Goal: Find specific page/section: Find specific page/section

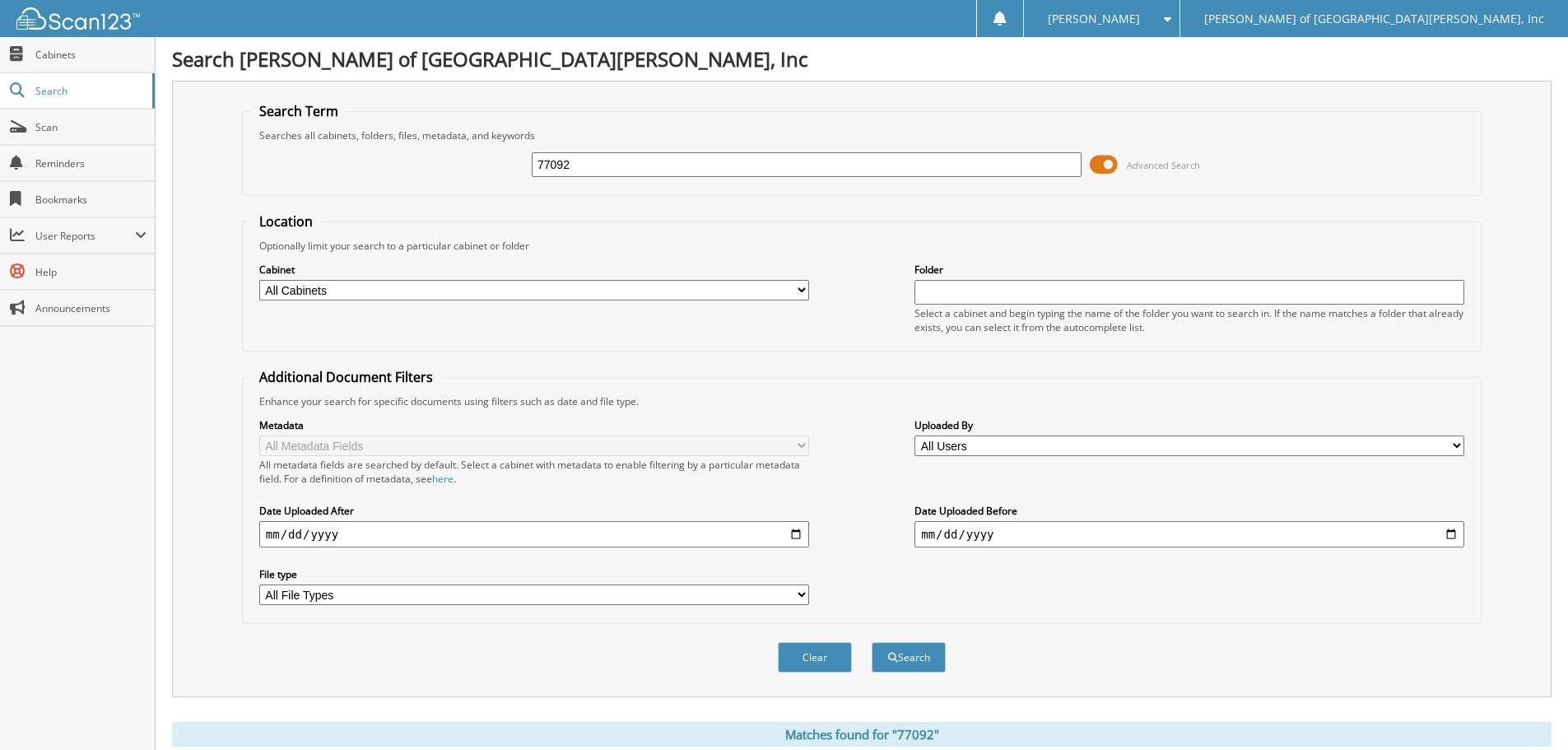
drag, startPoint x: 763, startPoint y: 166, endPoint x: 385, endPoint y: 147, distance: 378.5
click at [385, 147] on div "77092 Advanced Search" at bounding box center [862, 164] width 1222 height 44
type input "61594"
click at [872, 643] on button "Search" at bounding box center [909, 658] width 74 height 31
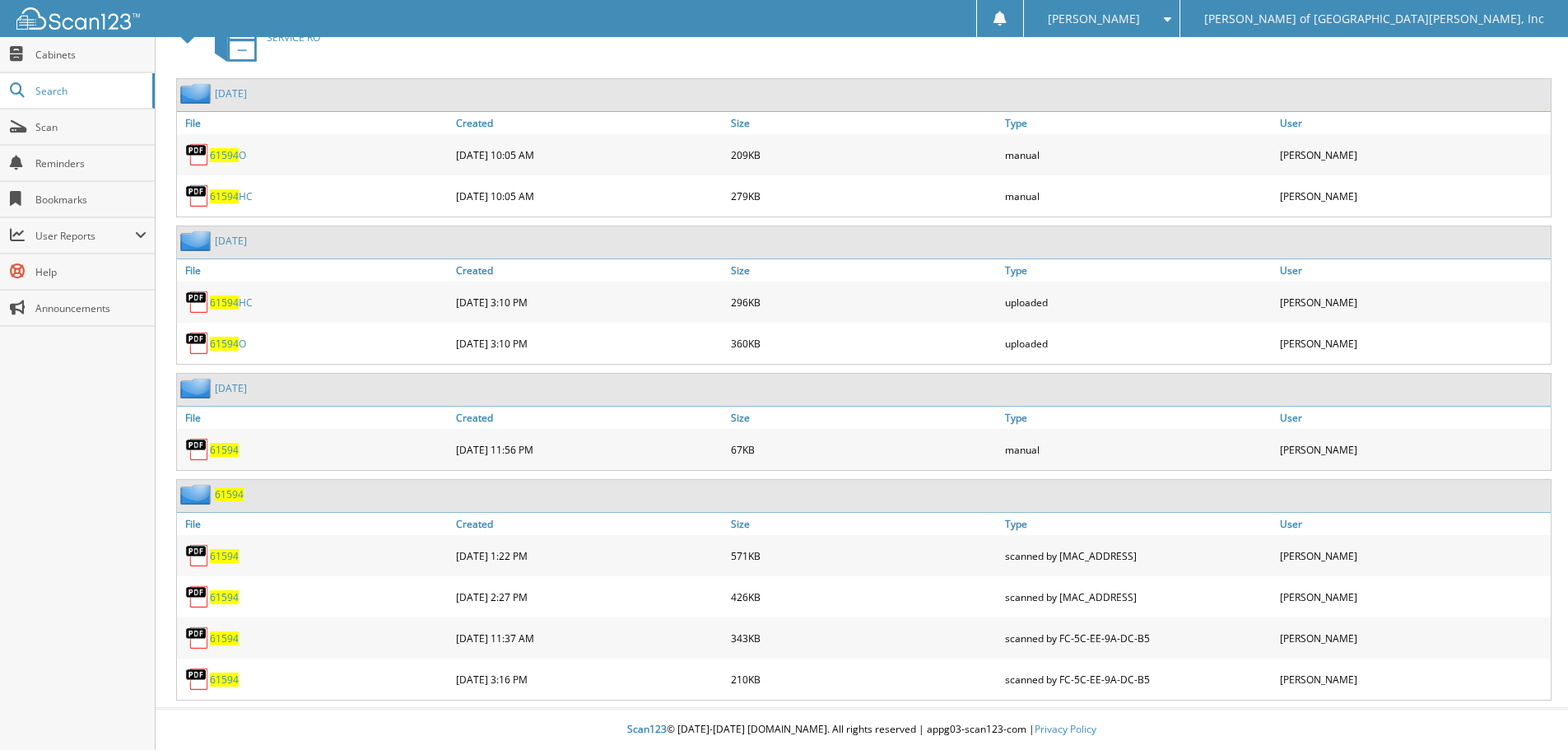
scroll to position [759, 0]
click at [232, 637] on span "61594" at bounding box center [225, 639] width 29 height 14
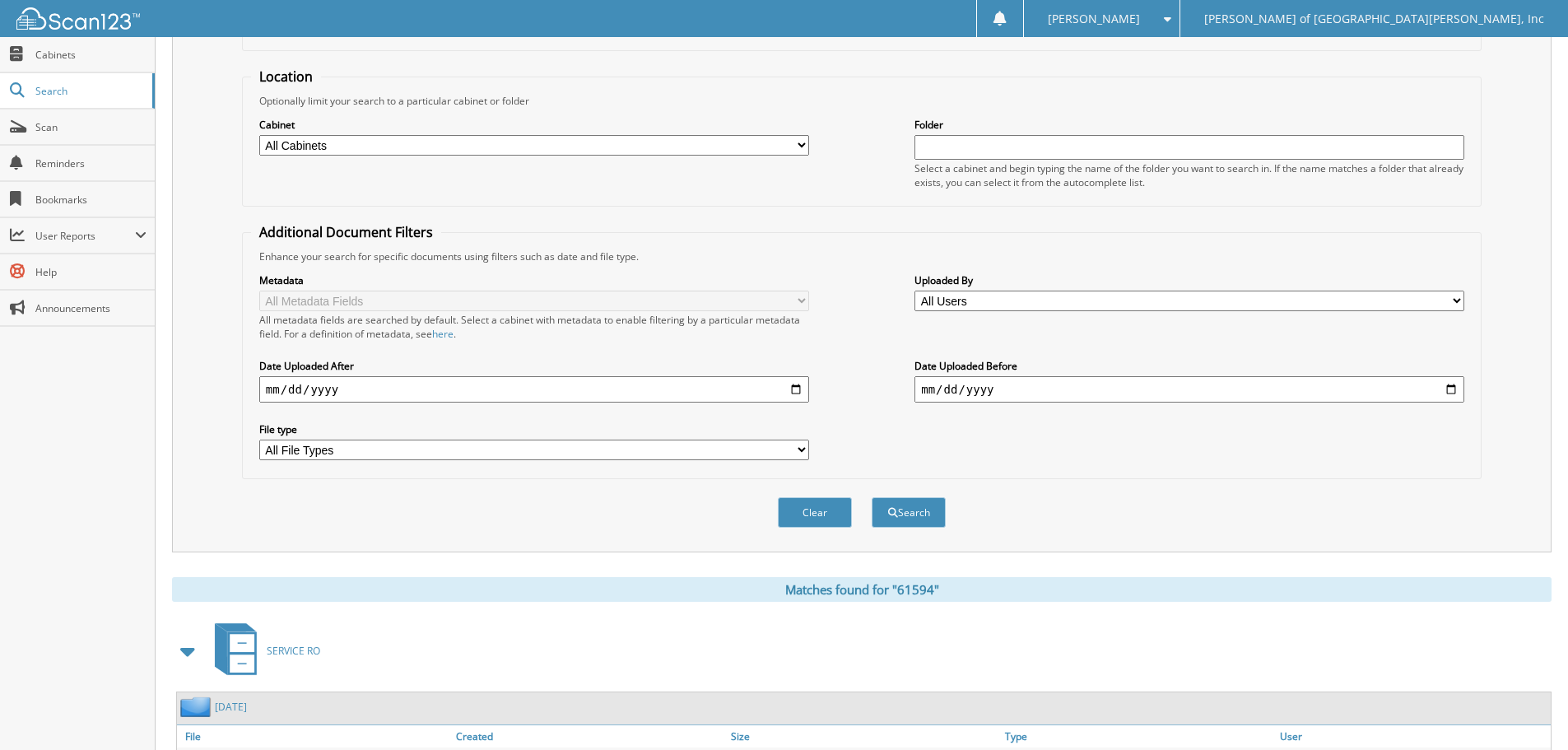
scroll to position [0, 0]
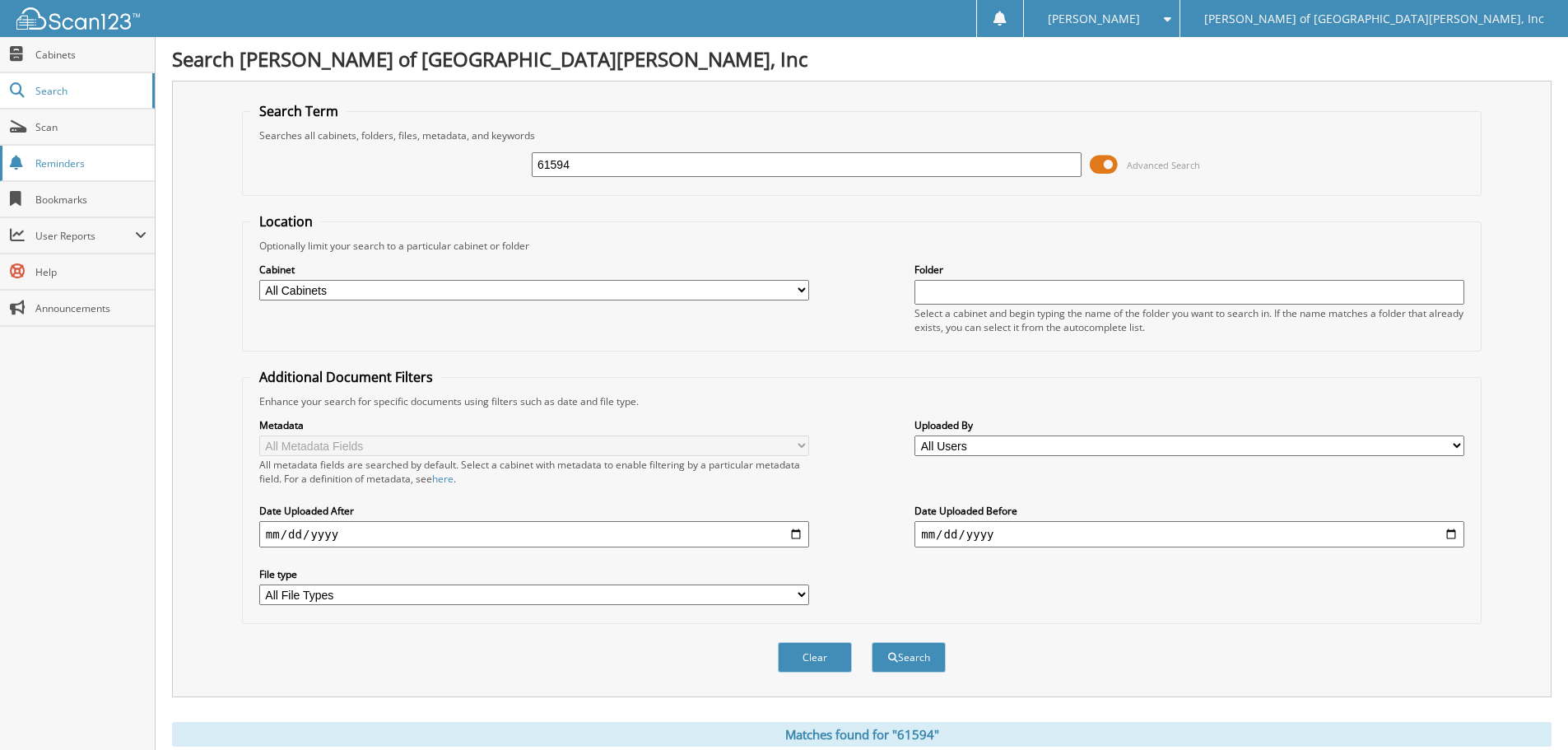
drag, startPoint x: 643, startPoint y: 154, endPoint x: 70, endPoint y: 145, distance: 573.1
click at [70, 145] on body "[PERSON_NAME] Settings Logout [PERSON_NAME] of [GEOGRAPHIC_DATA][PERSON_NAME], …" at bounding box center [784, 754] width 1568 height 1508
paste input "[US_VEHICLE_IDENTIFICATION_NUMBER]"
drag, startPoint x: 718, startPoint y: 154, endPoint x: 233, endPoint y: 103, distance: 487.7
click at [233, 103] on div "Search Term Searches all cabinets, folders, files, metadata, and keywords [US_V…" at bounding box center [862, 388] width 1379 height 616
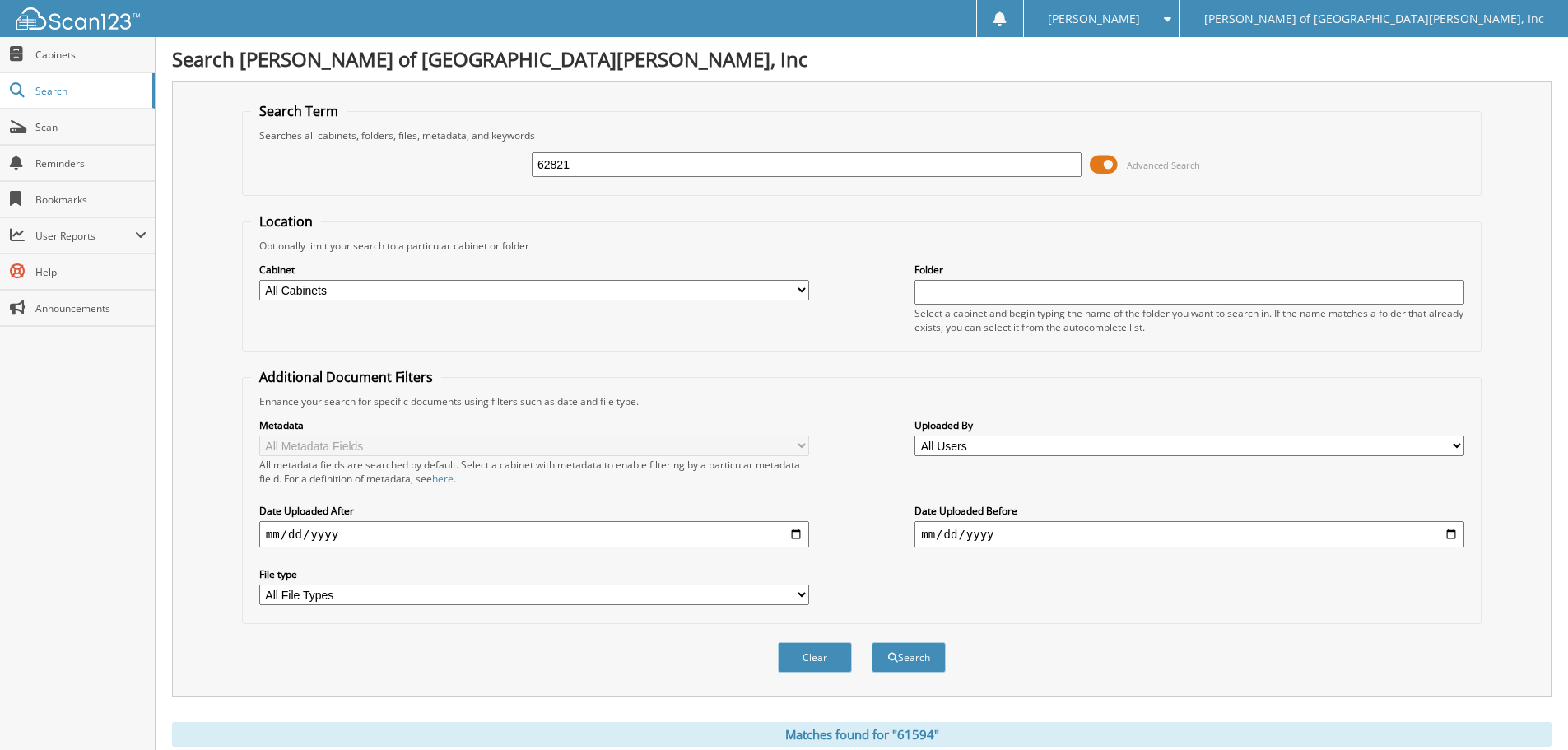
type input "62821"
click at [872, 643] on button "Search" at bounding box center [909, 658] width 74 height 31
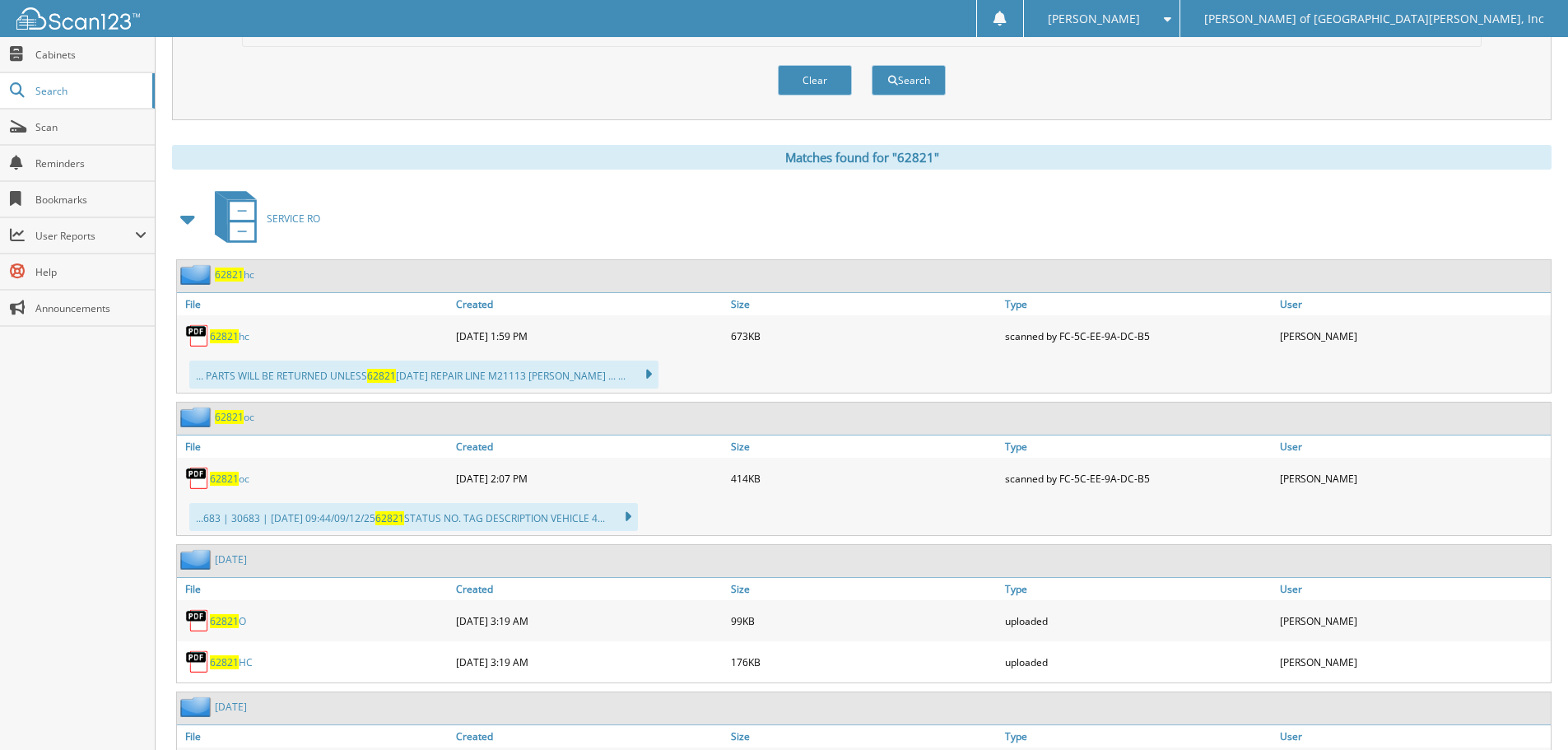
scroll to position [659, 0]
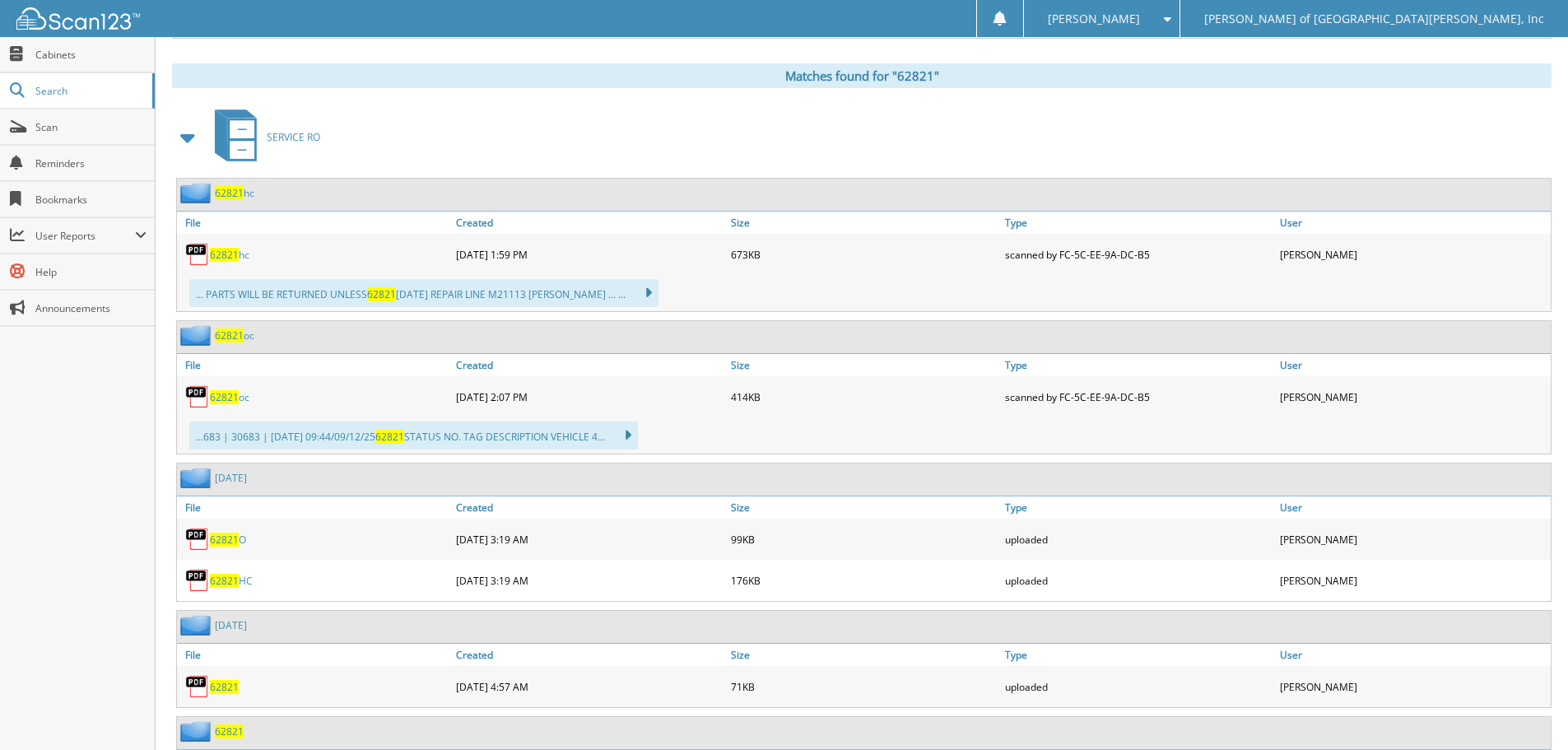
click at [232, 255] on span "62821" at bounding box center [225, 255] width 29 height 14
